Goal: Complete application form: Complete application form

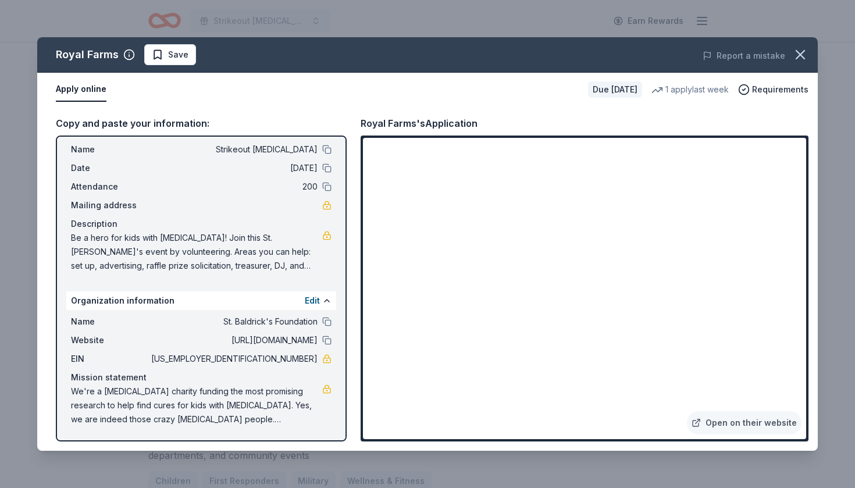
scroll to position [27, 0]
click at [83, 89] on button "Apply online" at bounding box center [81, 89] width 51 height 24
click at [722, 426] on link "Open on their website" at bounding box center [744, 422] width 115 height 23
click at [176, 56] on span "Save" at bounding box center [178, 55] width 20 height 14
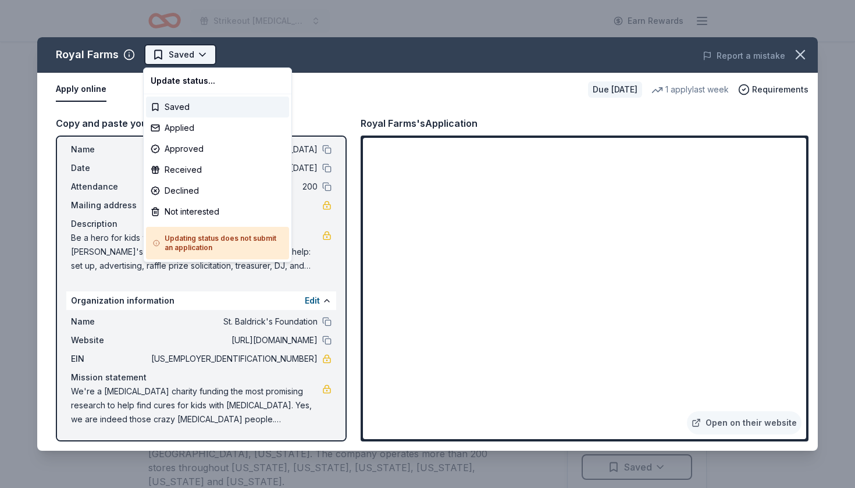
click at [176, 56] on html "Strikeout childhood cancer Earn Rewards Due in 246 days Share Royal Farms New 1…" at bounding box center [427, 244] width 855 height 488
click at [180, 126] on div "Applied" at bounding box center [217, 127] width 143 height 21
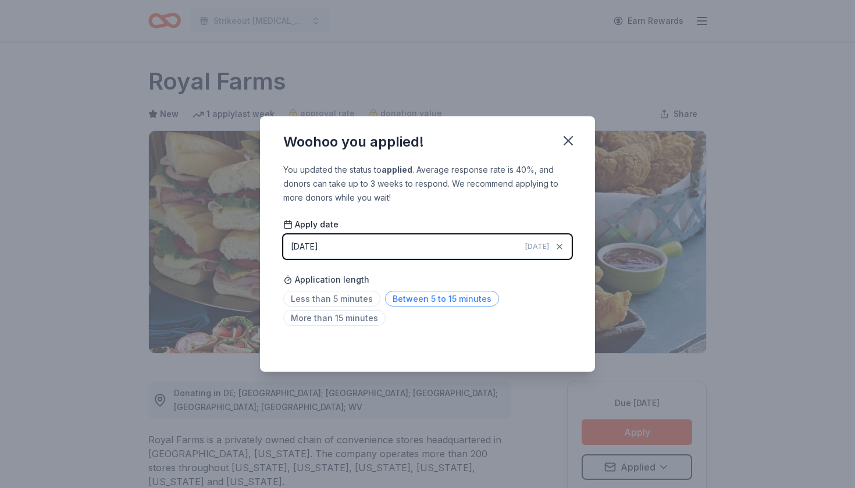
click at [431, 303] on span "Between 5 to 15 minutes" at bounding box center [442, 299] width 114 height 16
click at [571, 142] on icon "button" at bounding box center [568, 141] width 16 height 16
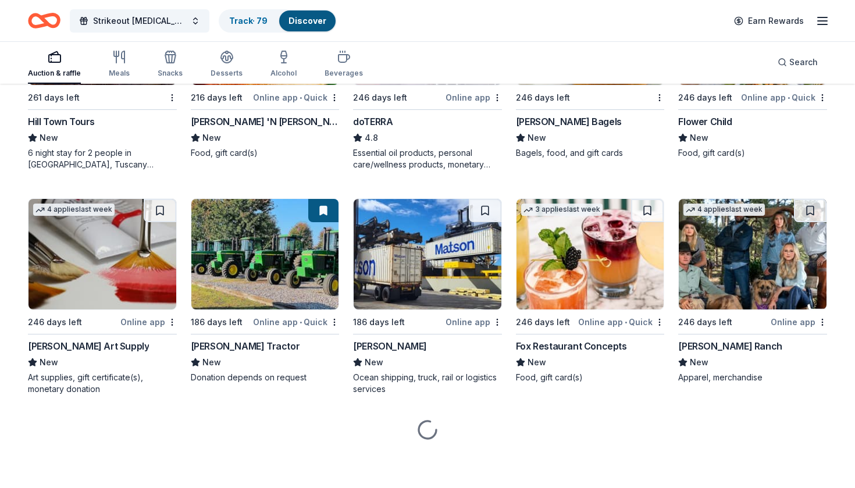
scroll to position [2449, 0]
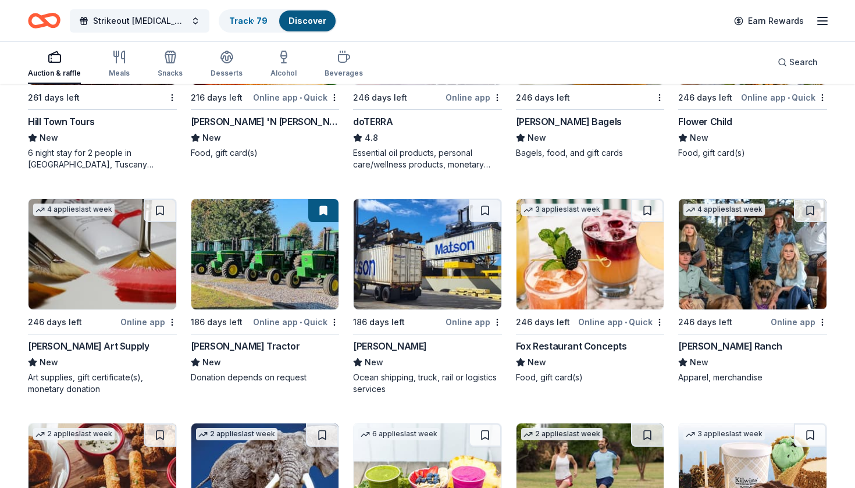
click at [533, 228] on img at bounding box center [590, 254] width 148 height 110
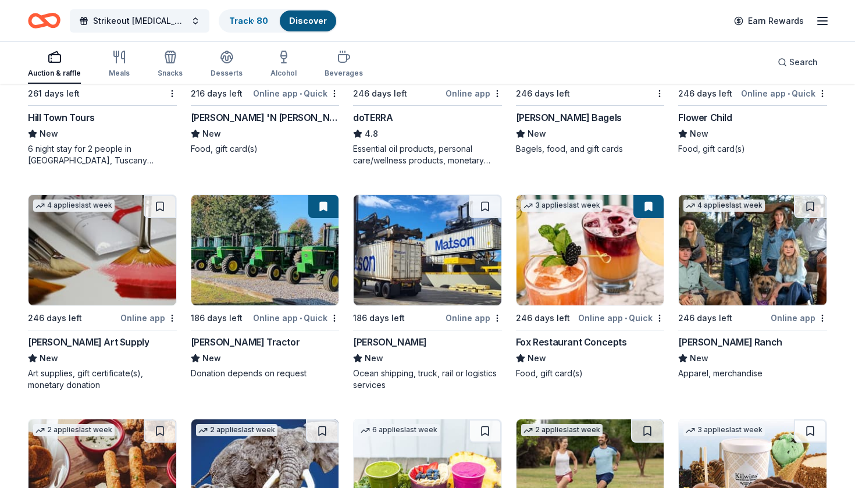
scroll to position [2452, 0]
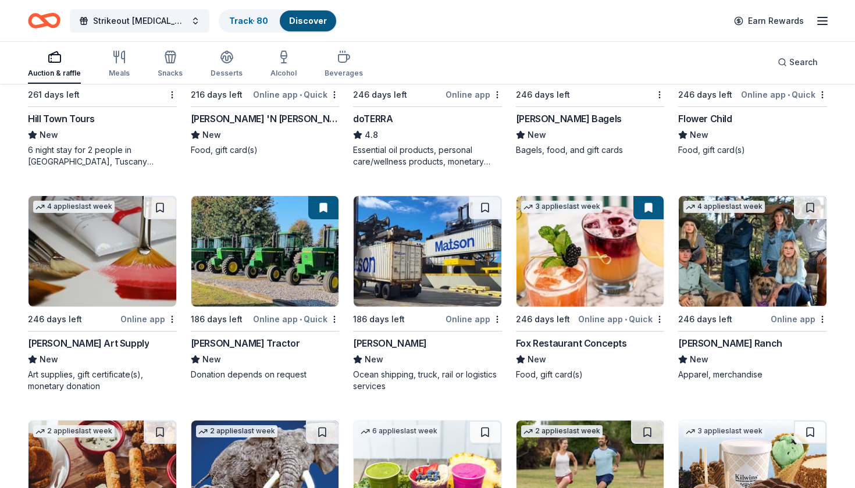
click at [748, 229] on img at bounding box center [753, 251] width 148 height 110
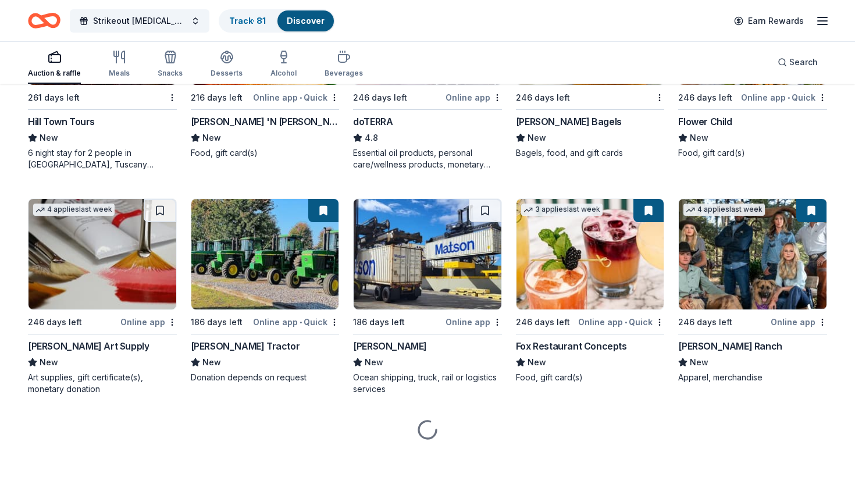
scroll to position [2449, 0]
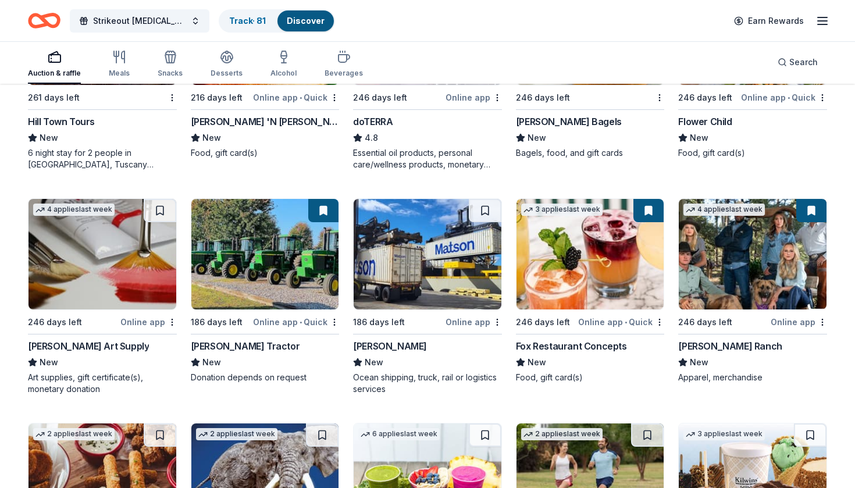
click at [442, 230] on img at bounding box center [427, 254] width 148 height 110
click at [483, 339] on div "Not interested" at bounding box center [461, 342] width 78 height 21
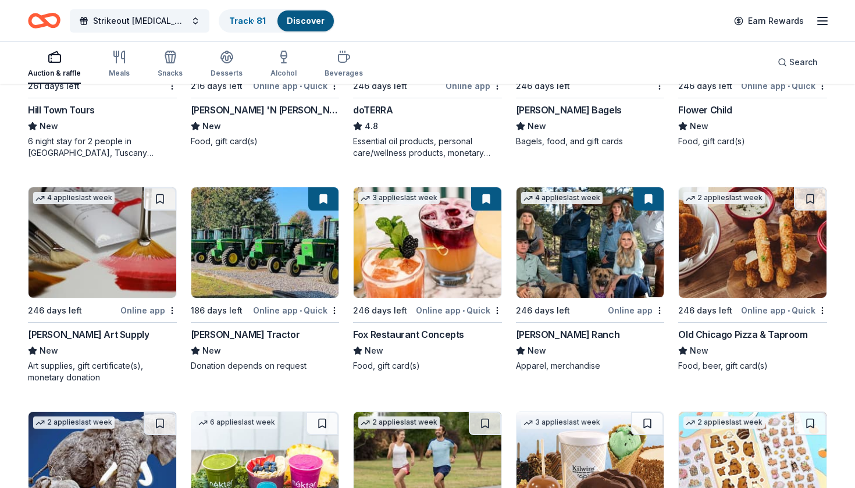
scroll to position [2458, 0]
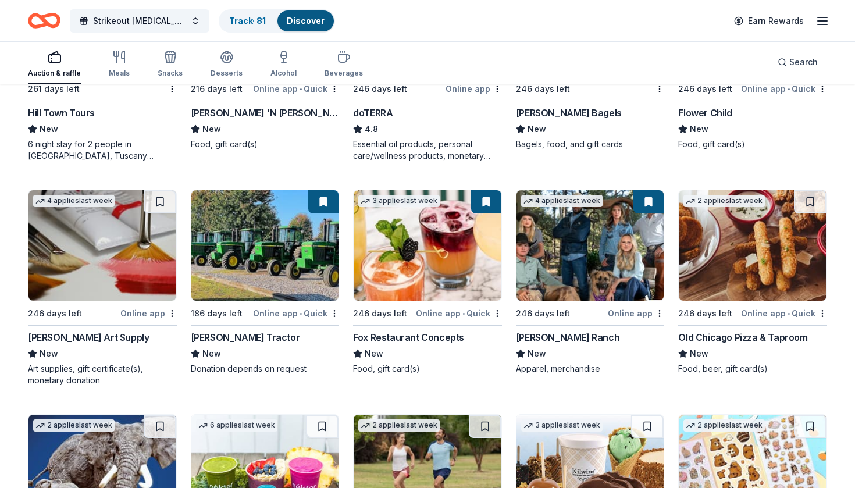
click at [715, 286] on img at bounding box center [753, 245] width 148 height 110
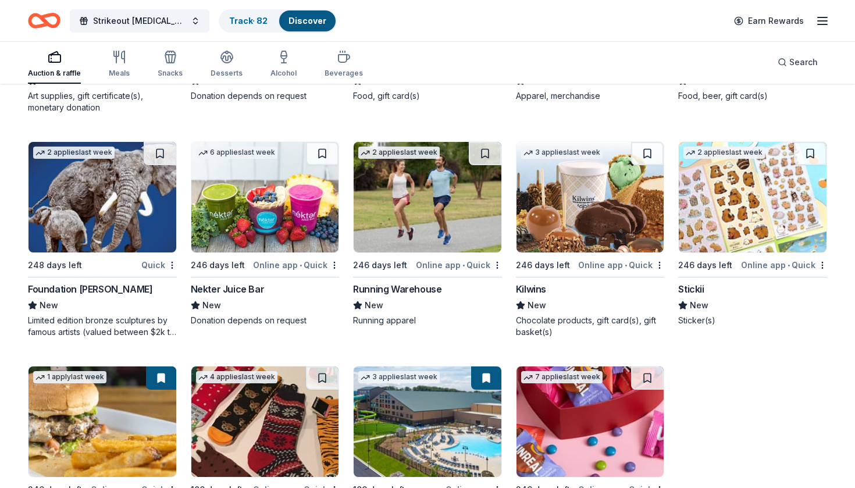
scroll to position [2731, 0]
click at [632, 192] on img at bounding box center [590, 196] width 148 height 110
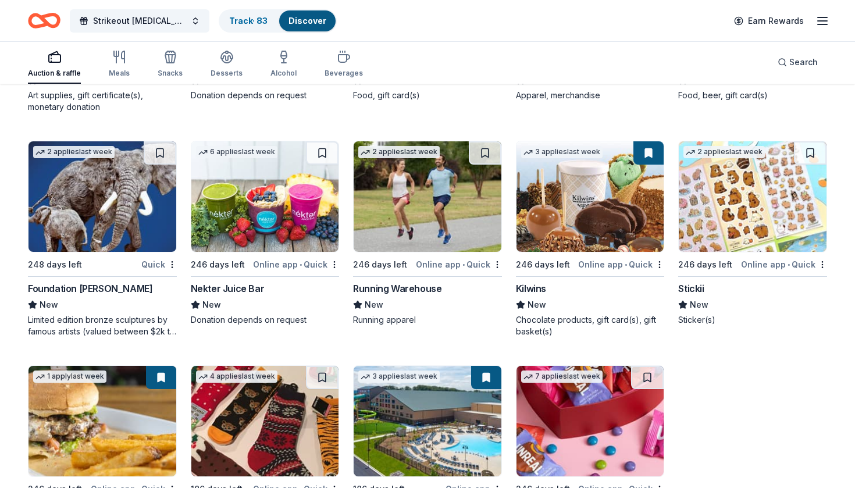
click at [481, 194] on img at bounding box center [427, 196] width 148 height 110
click at [478, 278] on div "Not interested" at bounding box center [461, 284] width 78 height 21
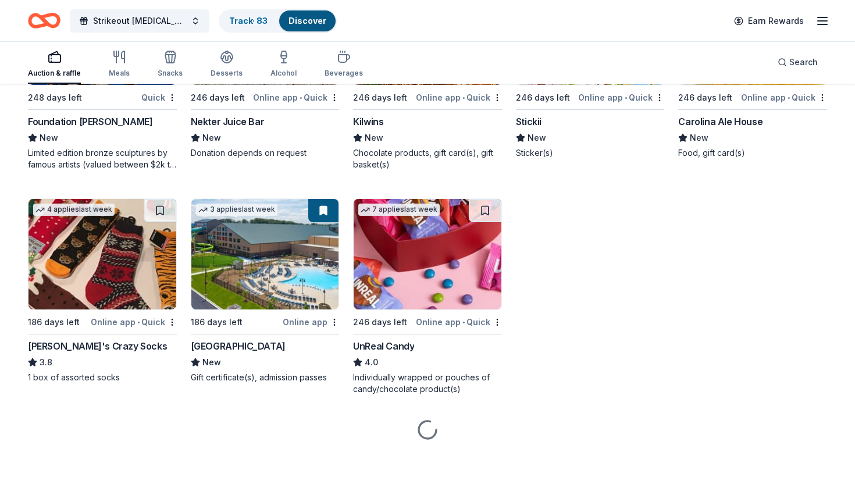
scroll to position [2898, 0]
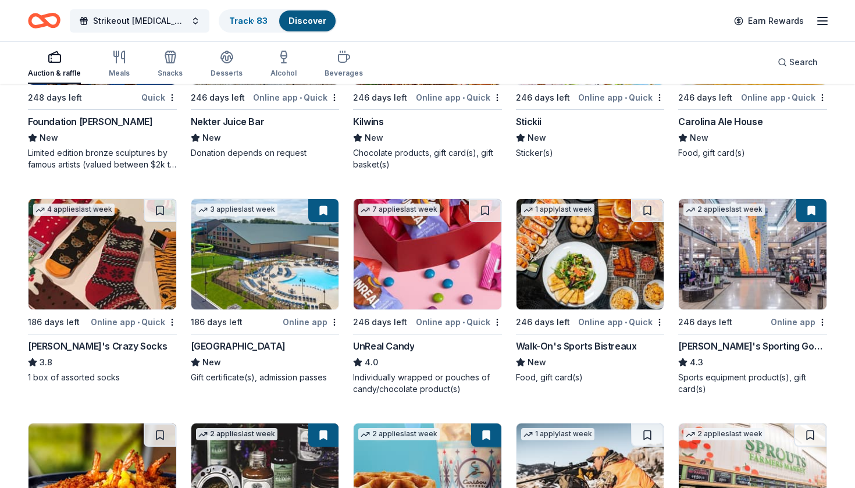
click at [324, 206] on button at bounding box center [323, 210] width 30 height 23
click at [322, 208] on button at bounding box center [323, 210] width 30 height 23
click at [277, 275] on img at bounding box center [265, 254] width 148 height 110
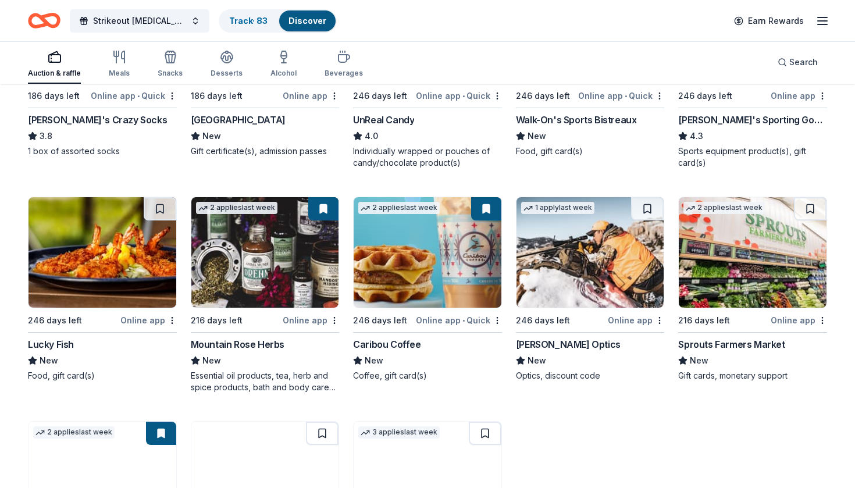
scroll to position [3126, 0]
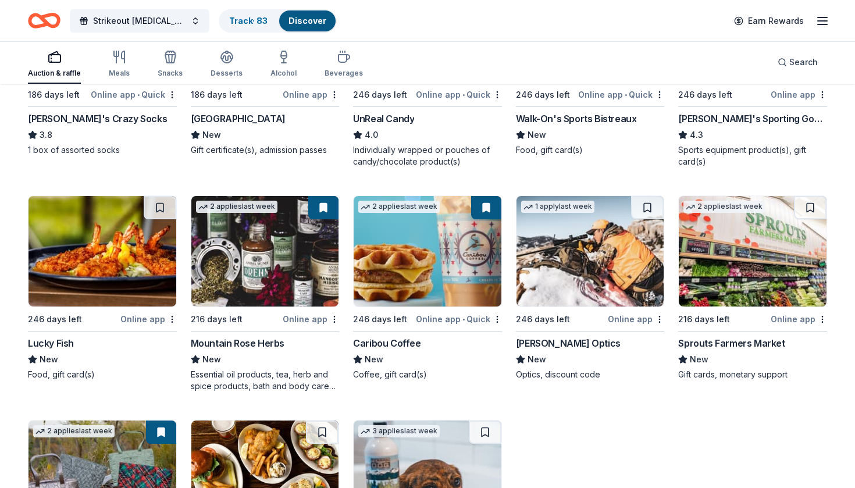
click at [545, 237] on img at bounding box center [590, 251] width 148 height 110
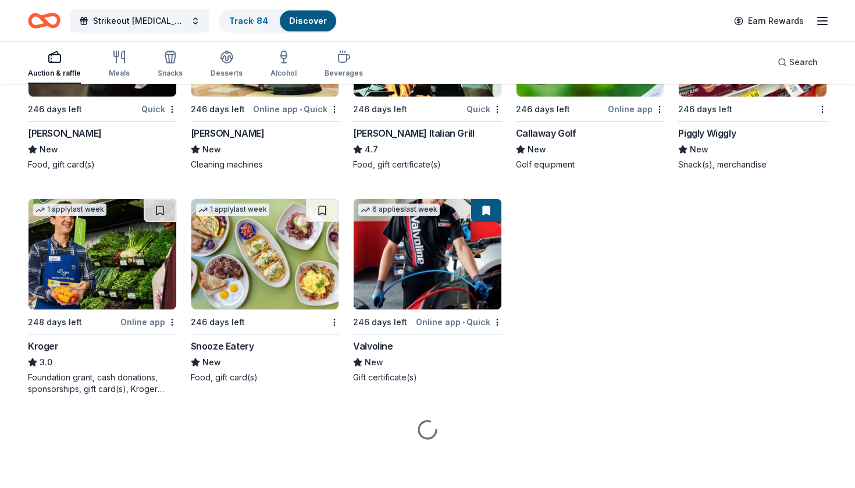
scroll to position [4210, 0]
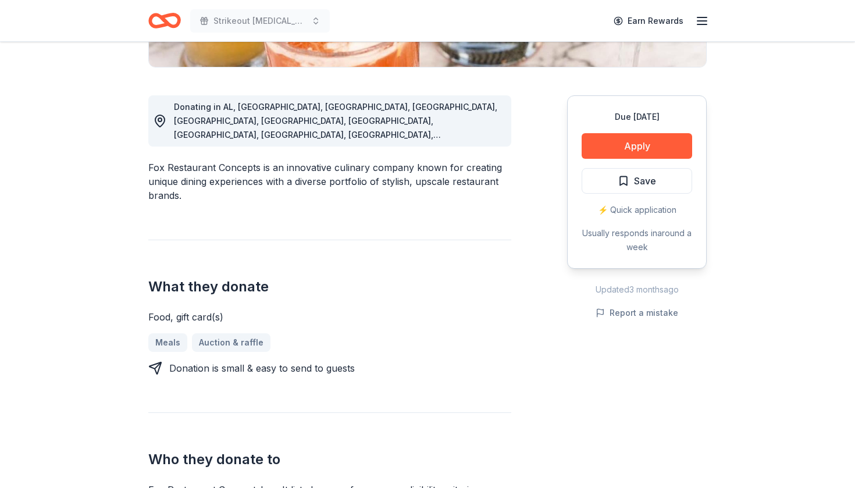
scroll to position [298, 0]
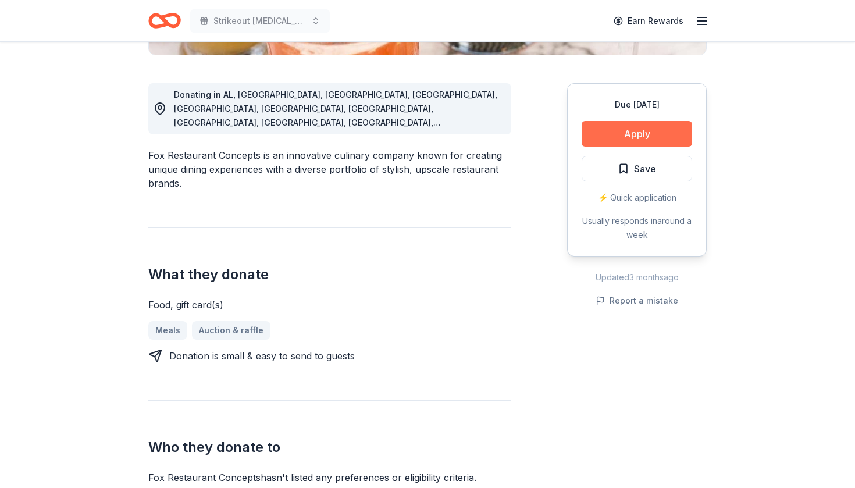
click at [643, 133] on button "Apply" at bounding box center [636, 134] width 110 height 26
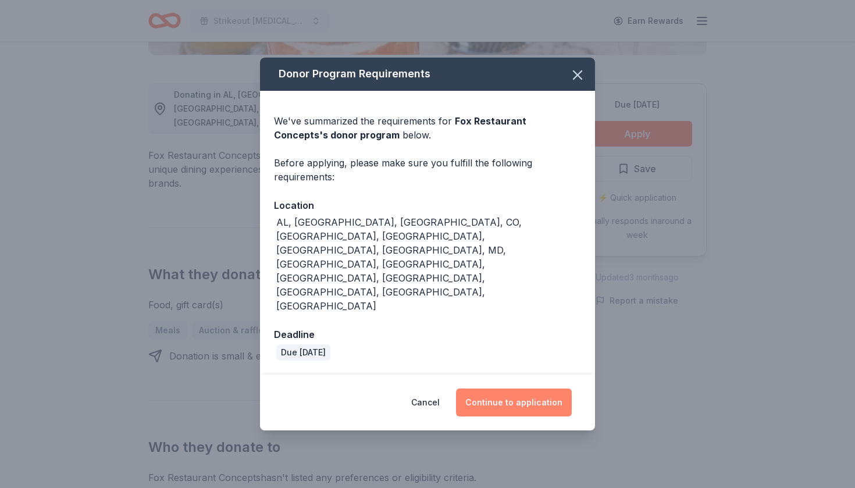
click at [513, 388] on button "Continue to application" at bounding box center [514, 402] width 116 height 28
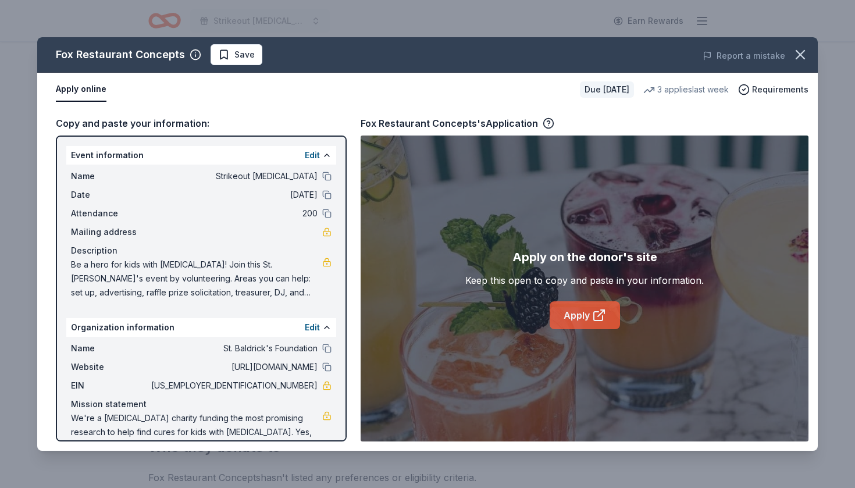
click at [566, 321] on link "Apply" at bounding box center [584, 315] width 70 height 28
click at [240, 58] on span "Save" at bounding box center [244, 55] width 20 height 14
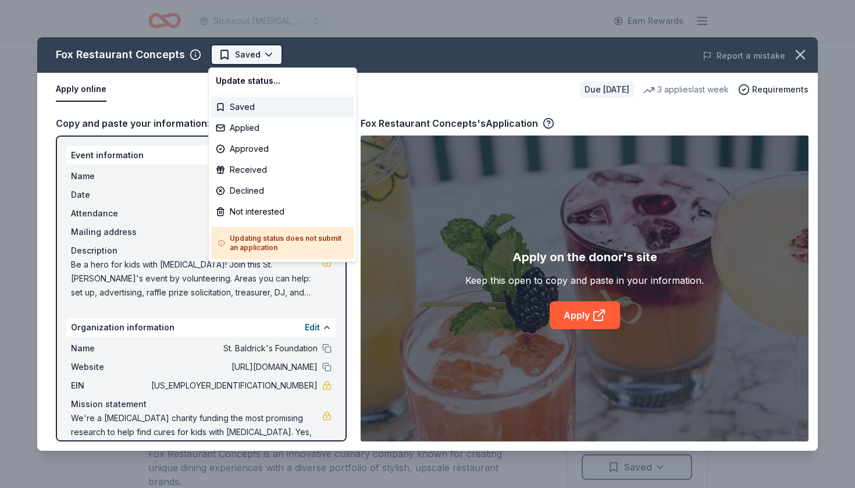
scroll to position [0, 0]
click at [268, 49] on html "Strikeout childhood cancer Earn Rewards Due in 246 days Share Fox Restaurant Co…" at bounding box center [427, 244] width 855 height 488
click at [259, 127] on div "Applied" at bounding box center [282, 127] width 143 height 21
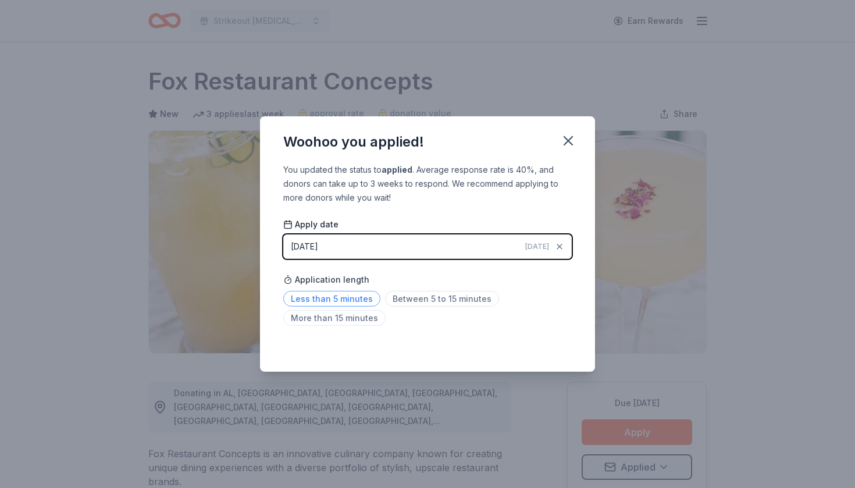
click at [317, 299] on span "Less than 5 minutes" at bounding box center [331, 299] width 97 height 16
click at [564, 144] on icon "button" at bounding box center [568, 141] width 8 height 8
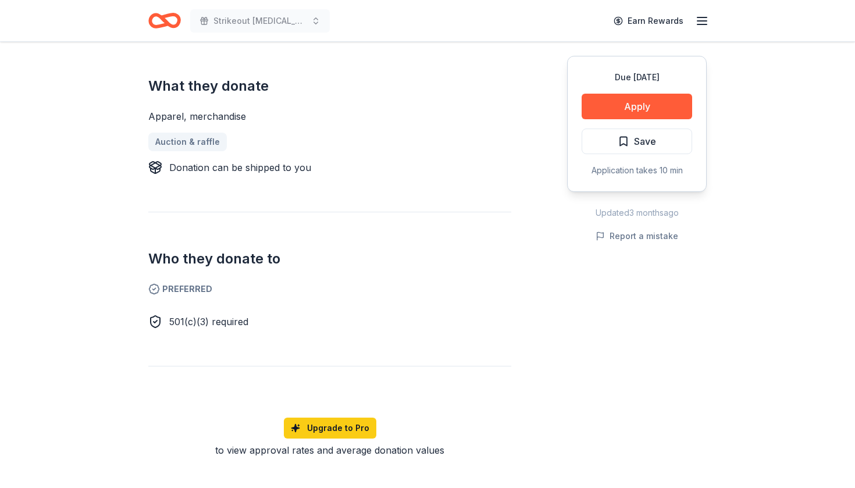
scroll to position [459, 0]
click at [661, 105] on button "Apply" at bounding box center [636, 107] width 110 height 26
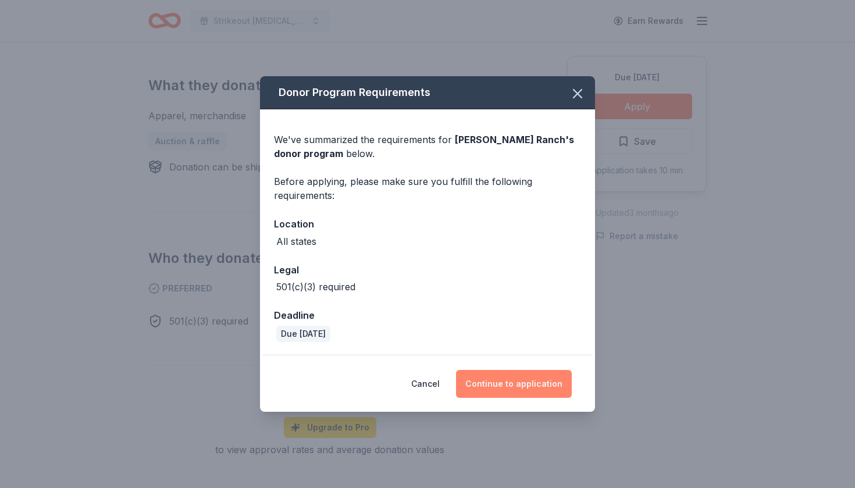
click at [500, 386] on button "Continue to application" at bounding box center [514, 384] width 116 height 28
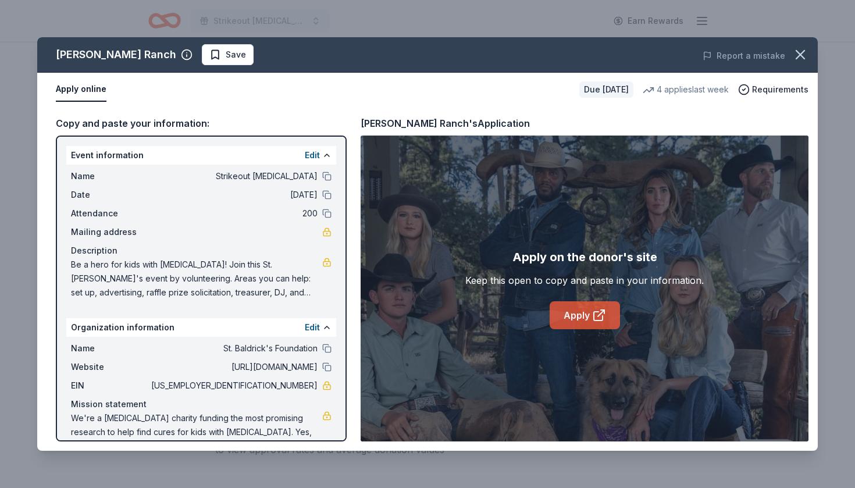
click at [596, 314] on icon at bounding box center [599, 315] width 14 height 14
click at [226, 54] on span "Save" at bounding box center [236, 55] width 20 height 14
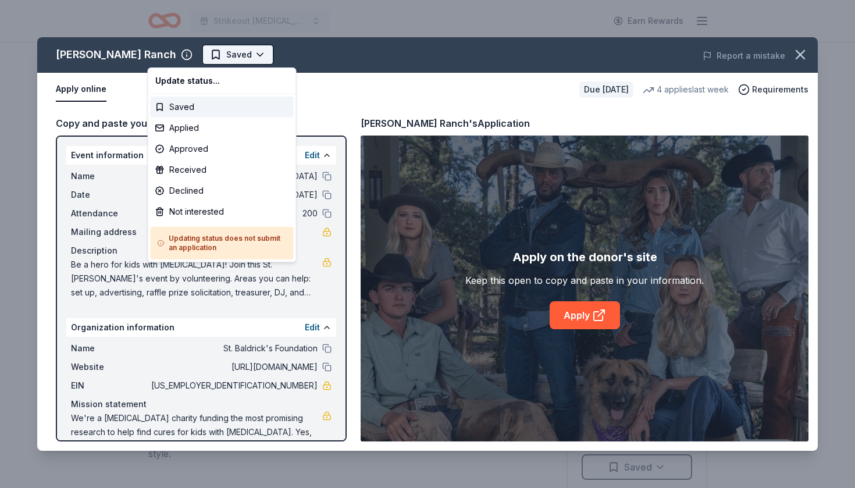
click at [198, 54] on html "Strikeout [MEDICAL_DATA] Earn Rewards Due [DATE] Share [PERSON_NAME] Ranch New …" at bounding box center [427, 244] width 855 height 488
click at [183, 129] on div "Applied" at bounding box center [222, 127] width 143 height 21
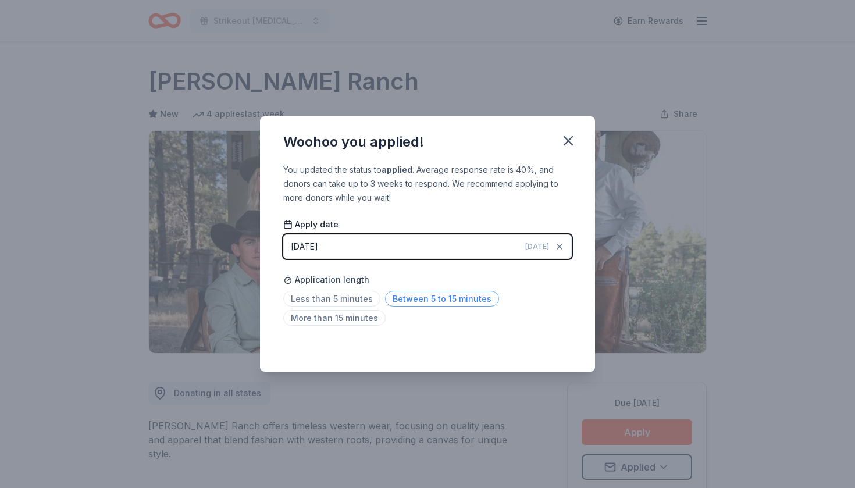
click at [426, 302] on span "Between 5 to 15 minutes" at bounding box center [442, 299] width 114 height 16
drag, startPoint x: 426, startPoint y: 302, endPoint x: 452, endPoint y: 303, distance: 25.6
click at [452, 303] on span "Between 5 to 15 minutes" at bounding box center [442, 299] width 114 height 16
click at [570, 137] on icon "button" at bounding box center [568, 141] width 16 height 16
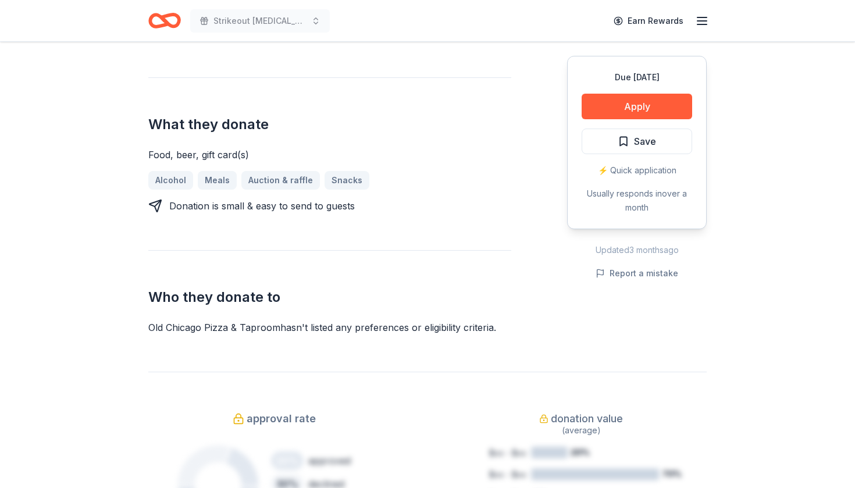
scroll to position [463, 0]
click at [669, 109] on button "Apply" at bounding box center [636, 107] width 110 height 26
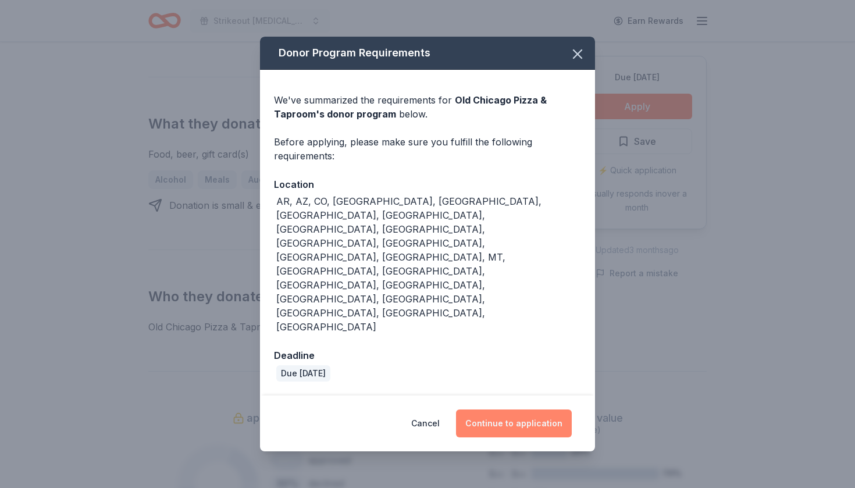
click at [518, 409] on button "Continue to application" at bounding box center [514, 423] width 116 height 28
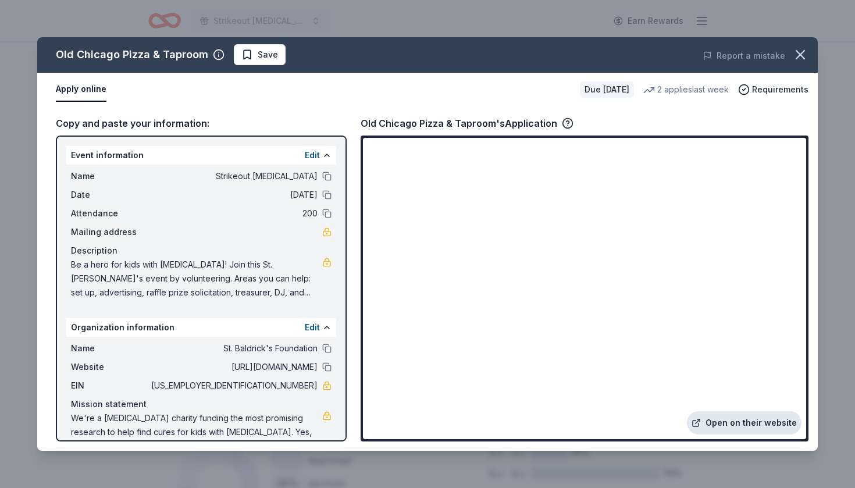
click at [746, 419] on link "Open on their website" at bounding box center [744, 422] width 115 height 23
click at [263, 61] on span "Save" at bounding box center [268, 55] width 20 height 14
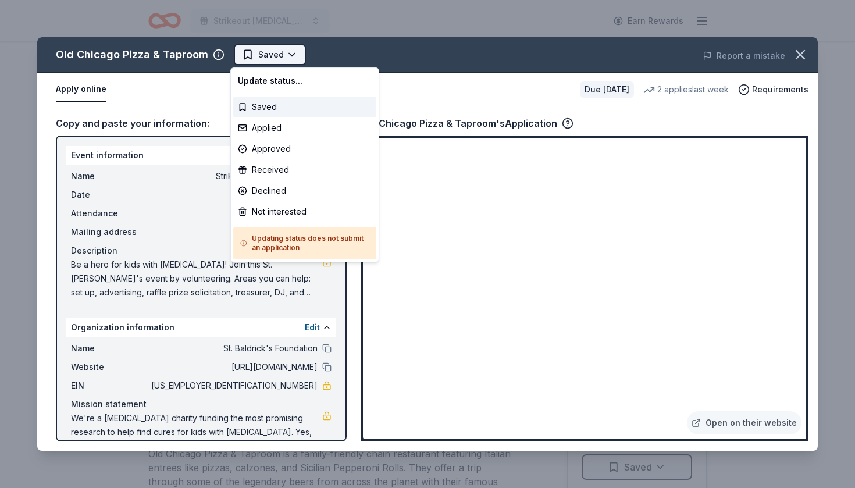
scroll to position [0, 0]
click at [258, 52] on html "Strikeout childhood cancer Earn Rewards Due in 246 days Share Old Chicago Pizza…" at bounding box center [427, 244] width 855 height 488
click at [276, 129] on div "Applied" at bounding box center [304, 127] width 143 height 21
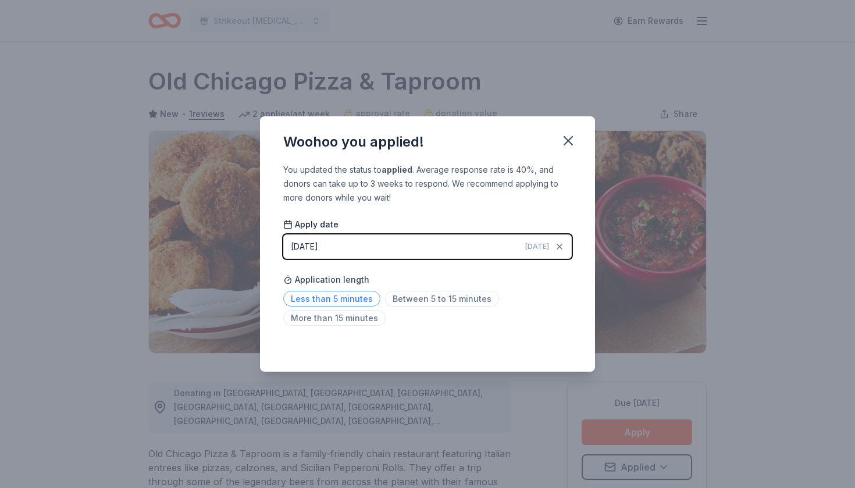
click at [365, 299] on span "Less than 5 minutes" at bounding box center [331, 299] width 97 height 16
click at [573, 140] on icon "button" at bounding box center [568, 141] width 16 height 16
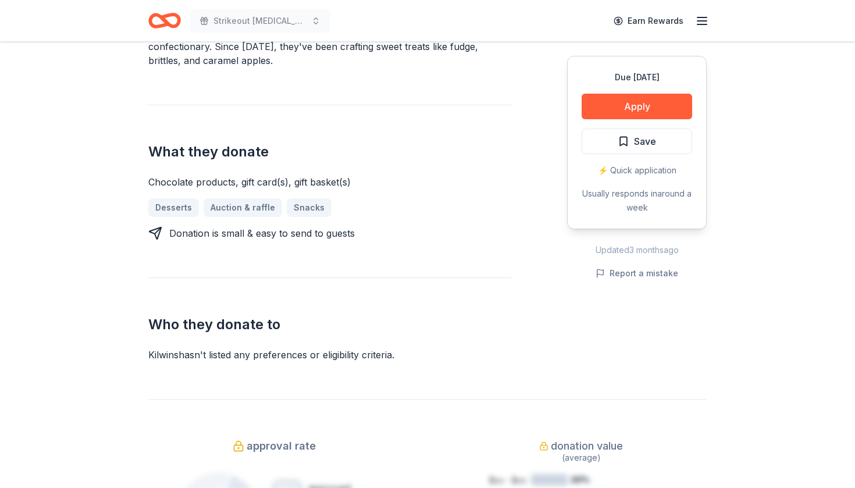
scroll to position [430, 0]
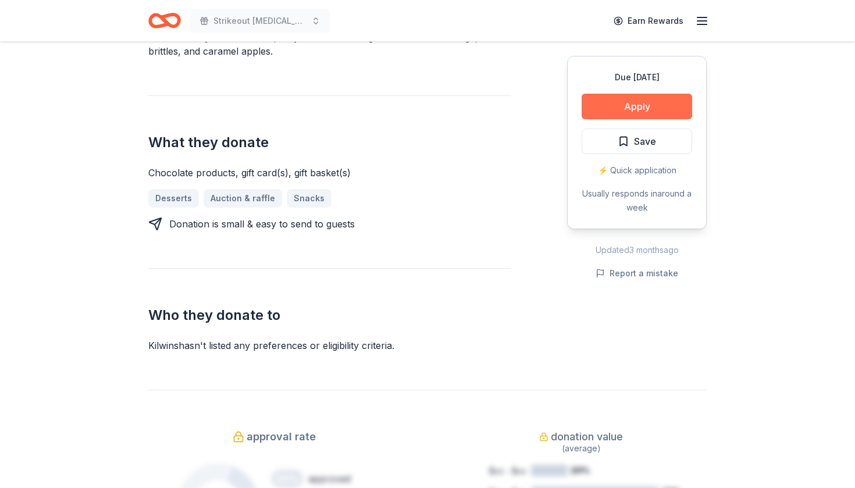
click at [663, 106] on button "Apply" at bounding box center [636, 107] width 110 height 26
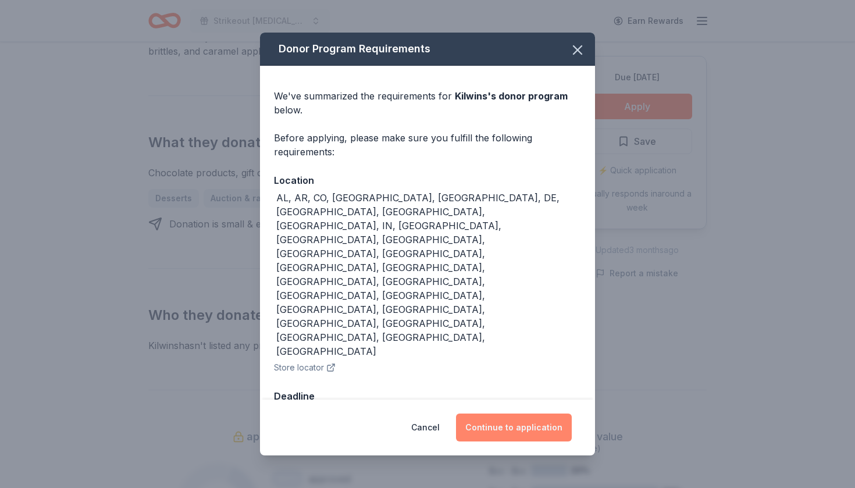
click at [497, 413] on button "Continue to application" at bounding box center [514, 427] width 116 height 28
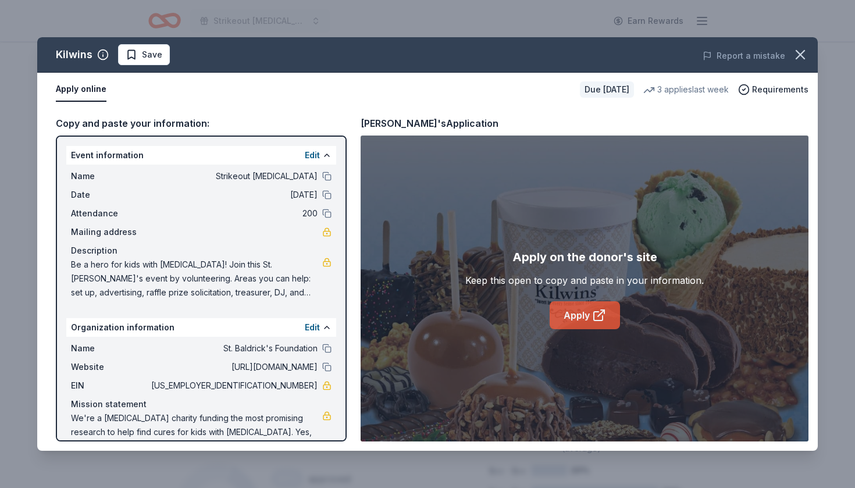
click at [562, 315] on link "Apply" at bounding box center [584, 315] width 70 height 28
click at [135, 62] on button "Save" at bounding box center [144, 54] width 52 height 21
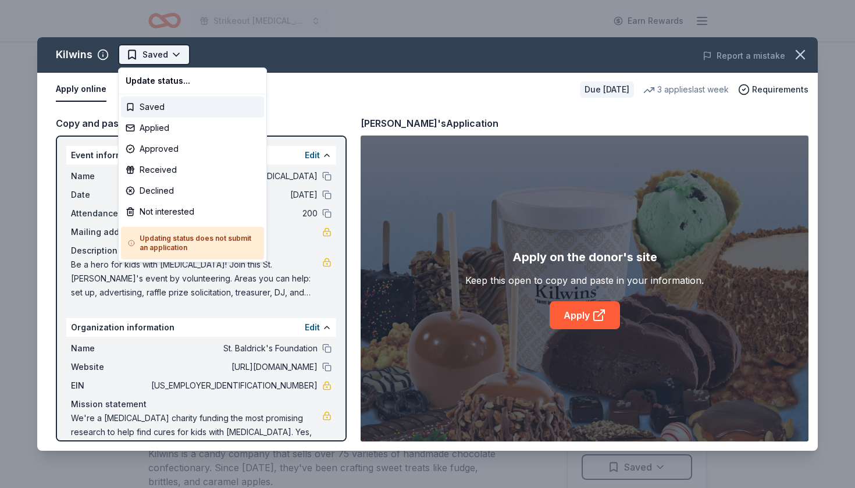
scroll to position [0, 0]
click at [163, 52] on html "Strikeout childhood cancer Earn Rewards Due in 246 days Share Kilwins New • 1 r…" at bounding box center [427, 244] width 855 height 488
click at [164, 127] on div "Applied" at bounding box center [192, 127] width 143 height 21
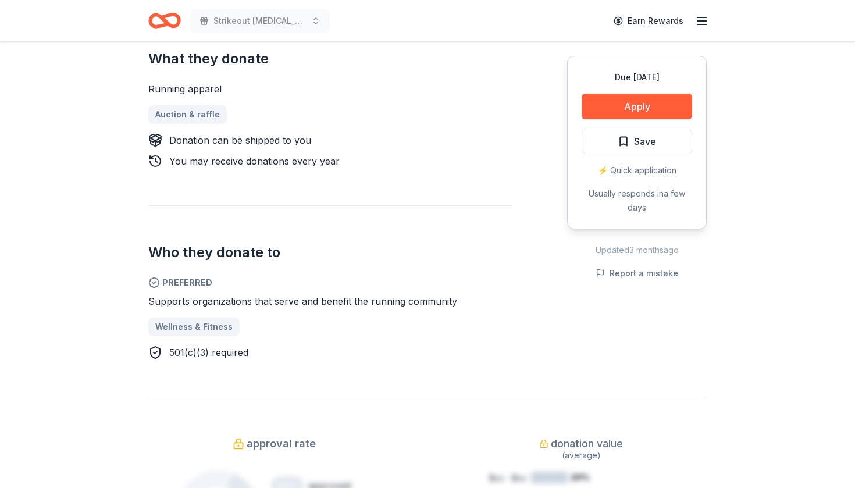
scroll to position [470, 0]
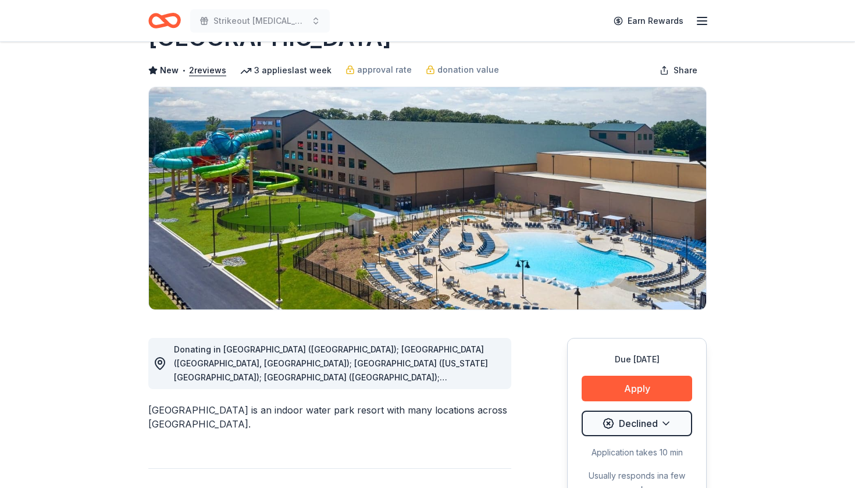
scroll to position [44, 0]
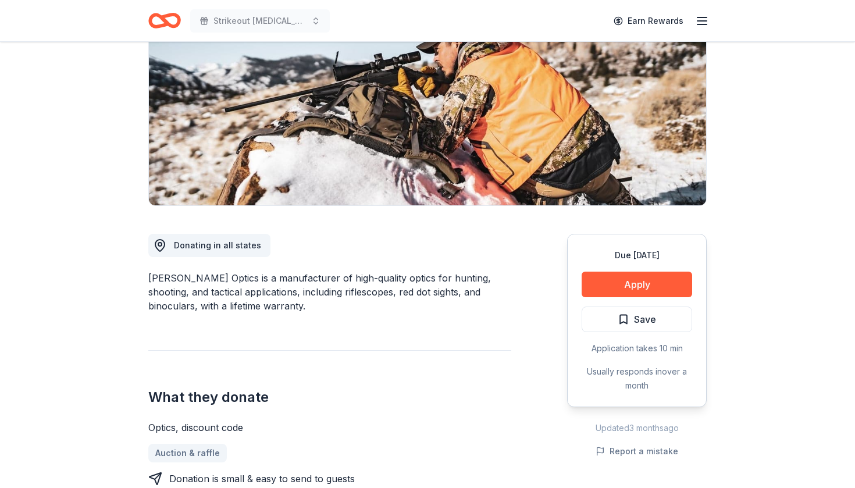
scroll to position [78, 0]
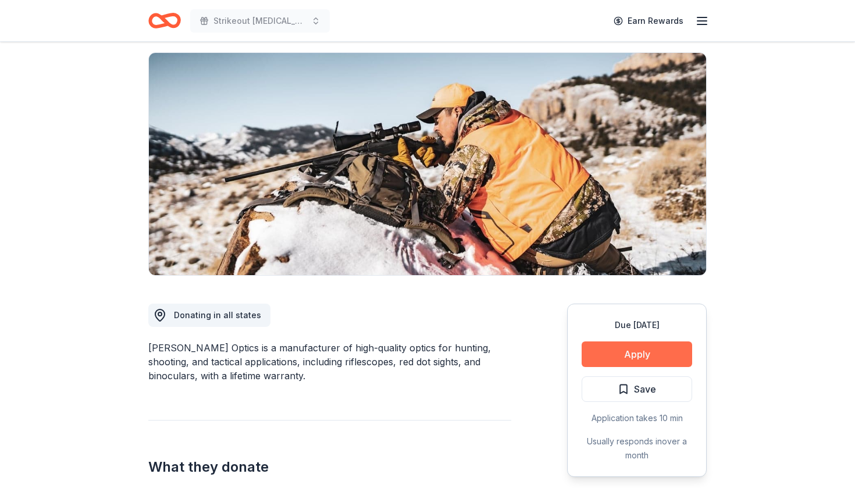
click at [660, 345] on button "Apply" at bounding box center [636, 354] width 110 height 26
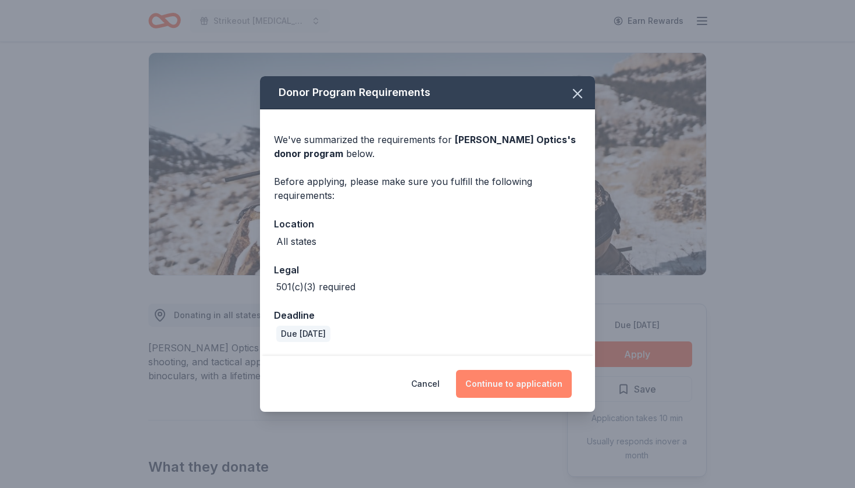
click at [498, 387] on button "Continue to application" at bounding box center [514, 384] width 116 height 28
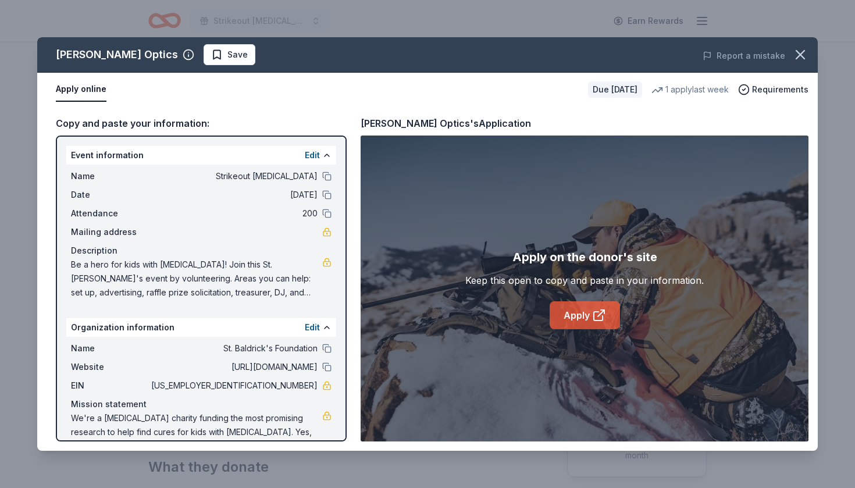
click at [562, 318] on link "Apply" at bounding box center [584, 315] width 70 height 28
click at [227, 55] on span "Save" at bounding box center [237, 55] width 20 height 14
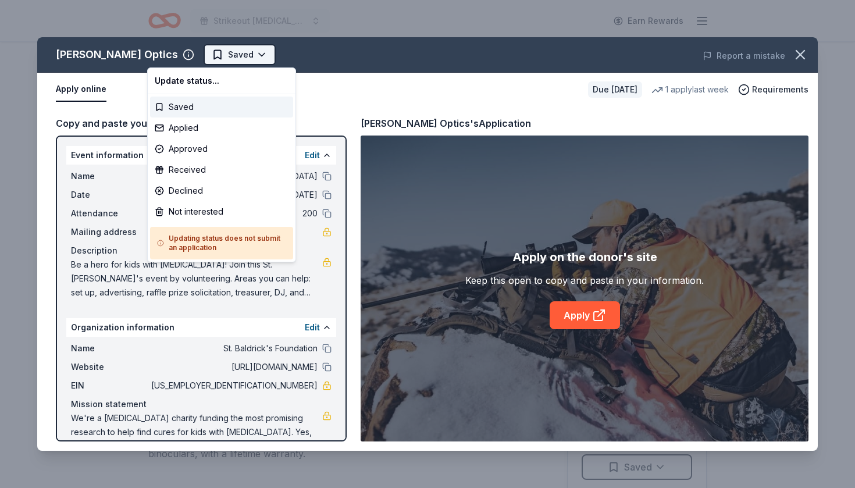
scroll to position [0, 0]
click at [202, 54] on html "Strikeout [MEDICAL_DATA] Earn Rewards Due [DATE] Share [PERSON_NAME] Optics New…" at bounding box center [427, 244] width 855 height 488
click at [220, 126] on div "Applied" at bounding box center [221, 127] width 143 height 21
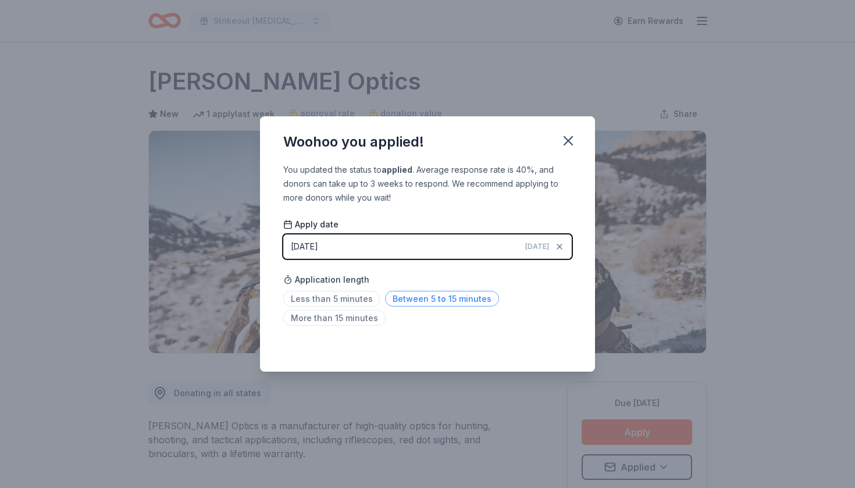
click at [431, 303] on span "Between 5 to 15 minutes" at bounding box center [442, 299] width 114 height 16
click at [569, 144] on icon "button" at bounding box center [568, 141] width 16 height 16
